Goal: Task Accomplishment & Management: Complete application form

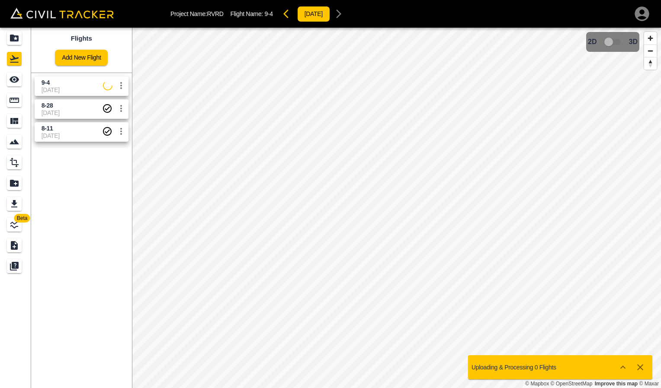
click at [646, 366] on button "button" at bounding box center [639, 367] width 17 height 17
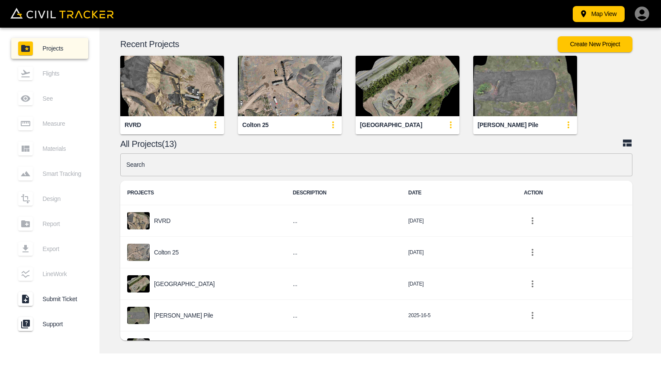
click at [182, 100] on img "button" at bounding box center [172, 86] width 104 height 61
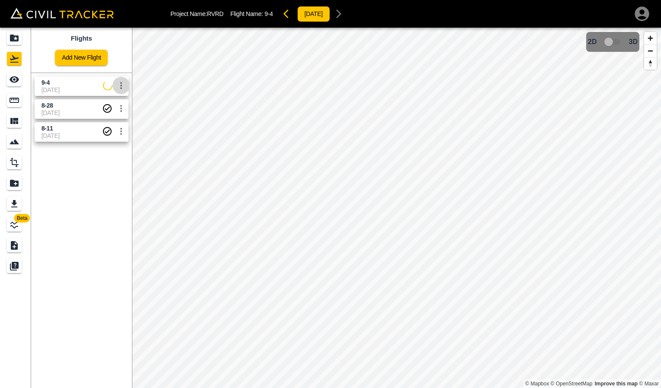
click at [118, 82] on icon "settings" at bounding box center [121, 85] width 10 height 10
click at [114, 121] on li "Delete" at bounding box center [100, 119] width 60 height 14
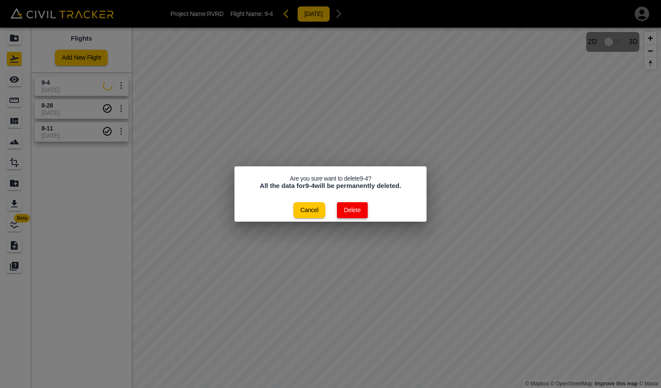
click at [345, 213] on button "Delete" at bounding box center [352, 210] width 31 height 16
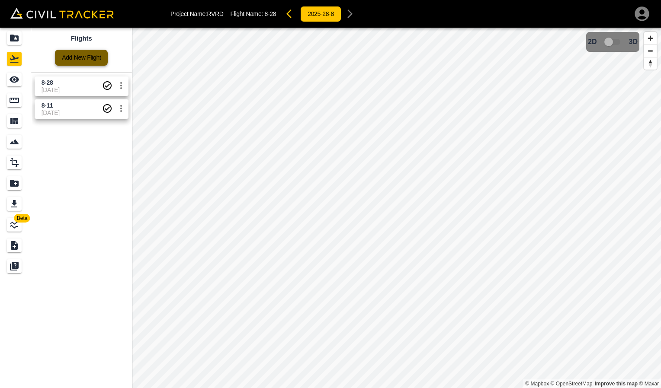
click at [70, 55] on link "Add New Flight" at bounding box center [81, 58] width 53 height 16
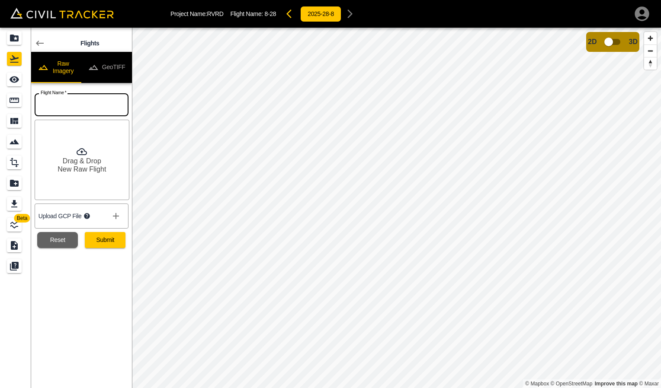
click at [107, 113] on input "text" at bounding box center [82, 104] width 94 height 23
type input "9-4-2"
click at [83, 150] on icon at bounding box center [82, 152] width 10 height 10
click at [115, 242] on button "Submit" at bounding box center [105, 240] width 41 height 16
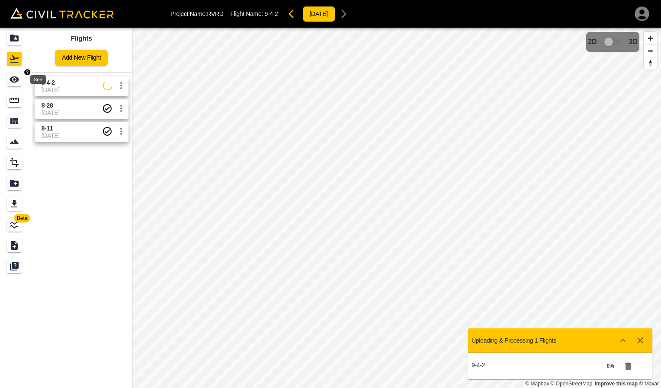
click at [17, 81] on icon "See" at bounding box center [15, 80] width 10 height 6
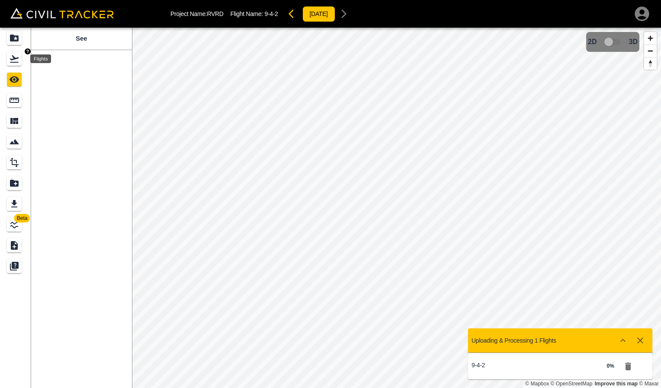
click at [18, 57] on icon "Flights" at bounding box center [14, 59] width 10 height 10
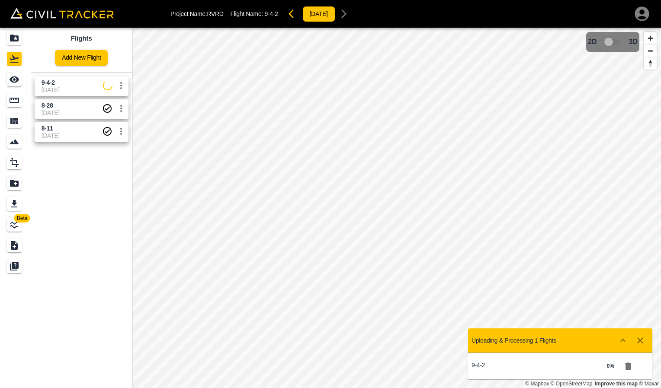
click at [78, 132] on span "8-11" at bounding box center [72, 129] width 61 height 8
click at [9, 101] on div "Measure" at bounding box center [14, 100] width 15 height 14
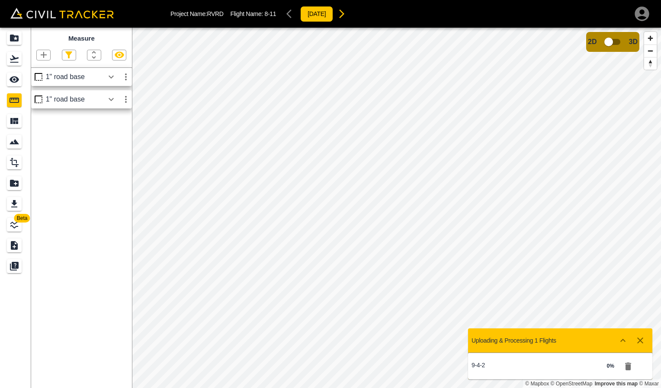
click at [77, 99] on div "1" road base" at bounding box center [75, 100] width 58 height 8
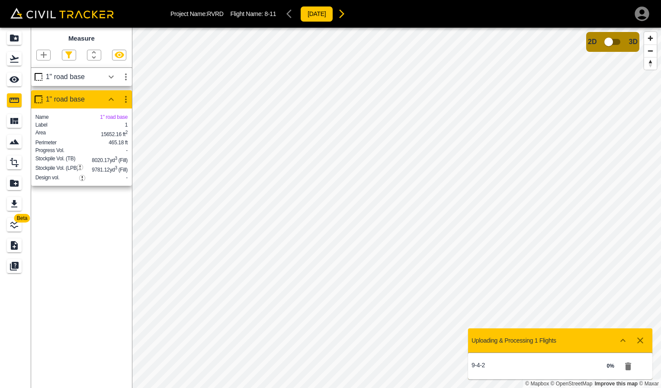
click at [83, 79] on div "1" road base" at bounding box center [75, 77] width 58 height 8
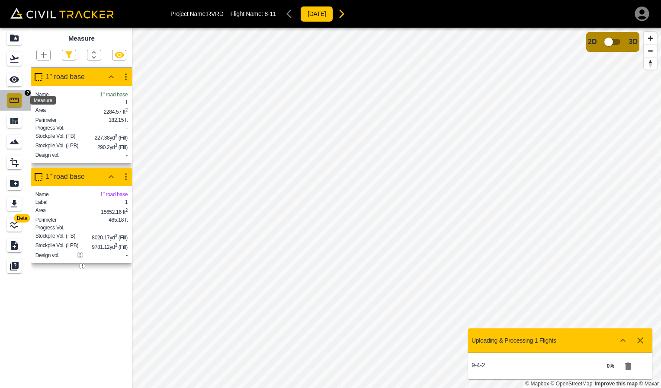
click at [10, 100] on icon "Measure" at bounding box center [15, 100] width 10 height 5
click at [13, 61] on icon "Flights" at bounding box center [14, 59] width 10 height 10
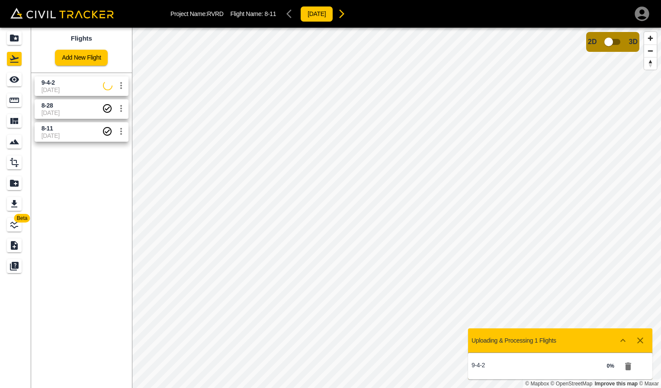
click at [60, 109] on span "[DATE]" at bounding box center [72, 112] width 61 height 7
click at [13, 105] on div "Measure" at bounding box center [14, 100] width 15 height 14
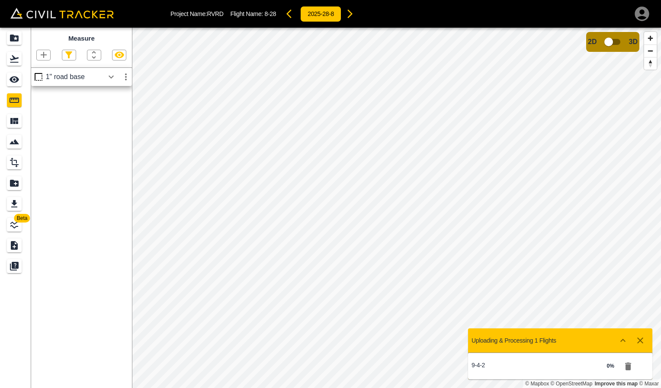
click at [85, 75] on div "1" road base" at bounding box center [75, 77] width 58 height 8
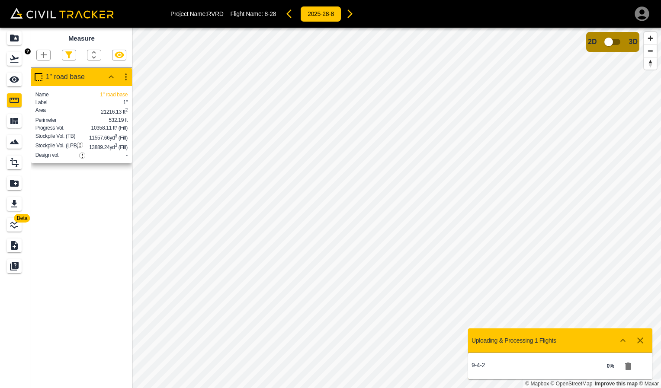
click at [8, 61] on div "Flights" at bounding box center [14, 59] width 15 height 14
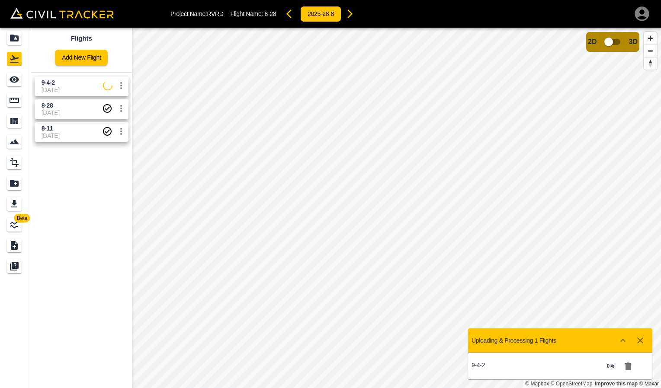
click at [588, 344] on div "Uploading & Processing 1 Flights" at bounding box center [560, 341] width 184 height 24
